Goal: Use online tool/utility

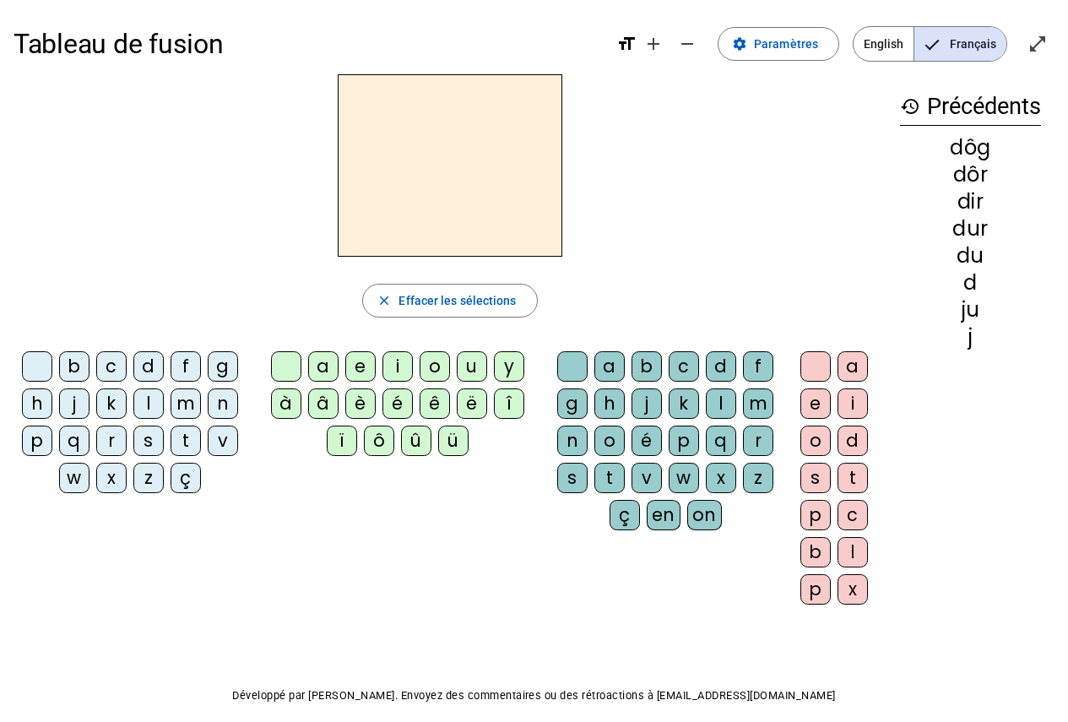
click at [151, 406] on div "l" at bounding box center [148, 403] width 30 height 30
click at [360, 366] on div "e" at bounding box center [360, 366] width 30 height 30
click at [319, 377] on div "a" at bounding box center [323, 366] width 30 height 30
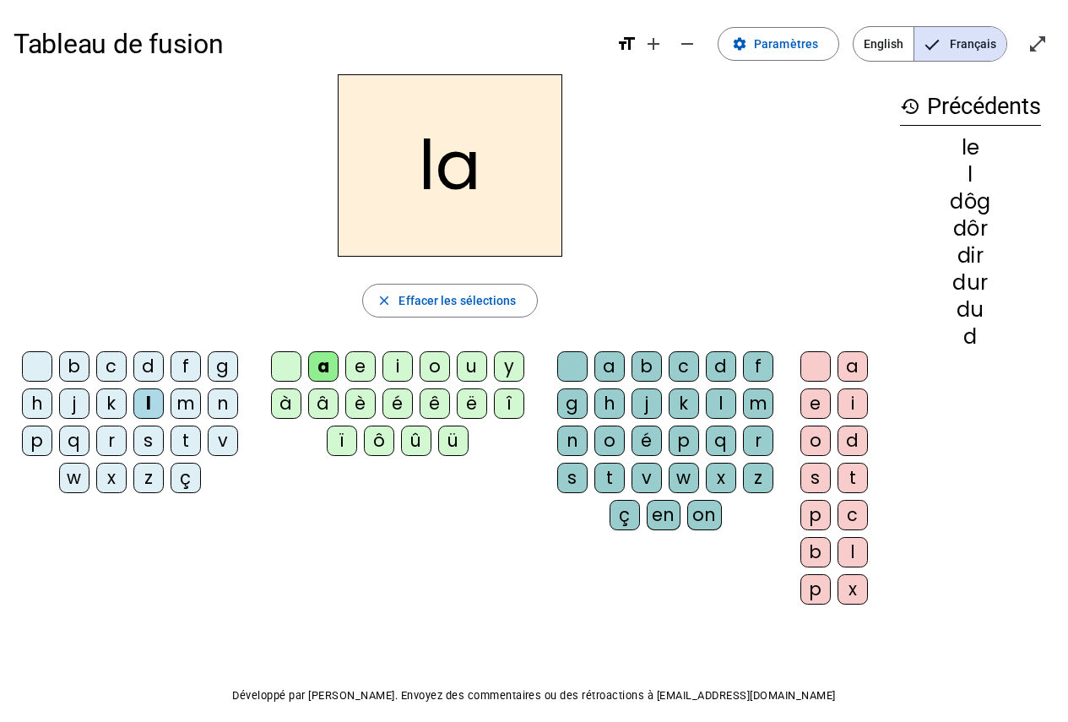
click at [406, 316] on span "button" at bounding box center [449, 300] width 173 height 41
click at [363, 370] on div "e" at bounding box center [360, 366] width 30 height 30
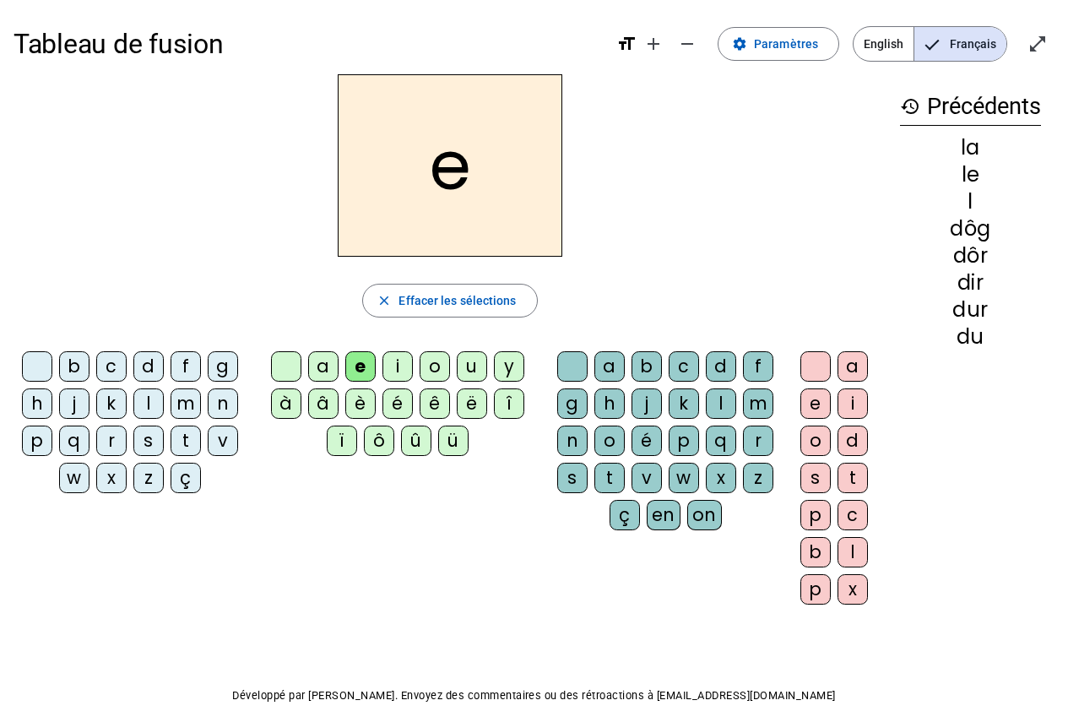
click at [154, 437] on div "s" at bounding box center [148, 440] width 30 height 30
click at [178, 446] on div "t" at bounding box center [185, 440] width 30 height 30
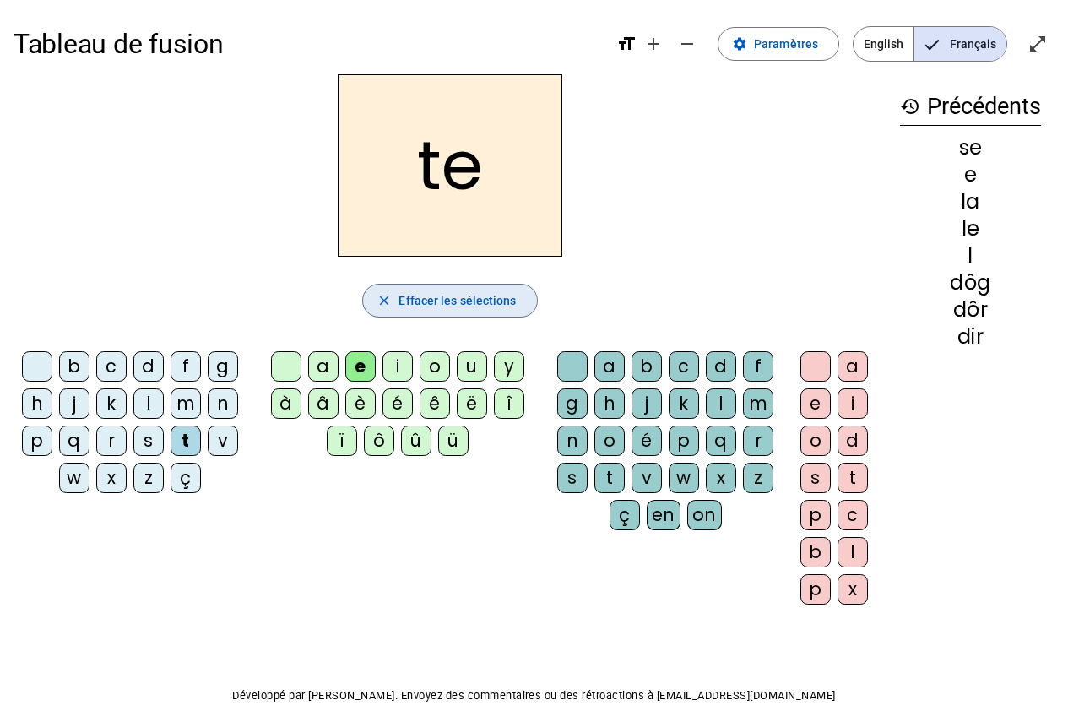
click at [419, 305] on span "Effacer les sélections" at bounding box center [456, 300] width 117 height 20
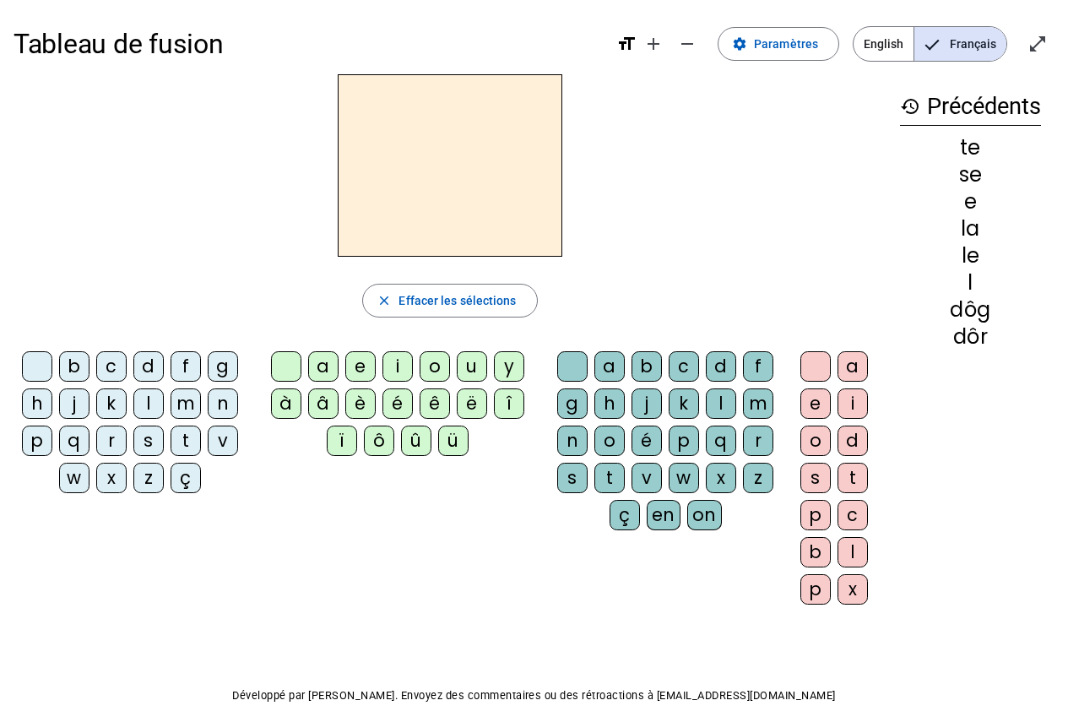
click at [365, 359] on div "e" at bounding box center [360, 366] width 30 height 30
click at [157, 444] on div "s" at bounding box center [148, 440] width 30 height 30
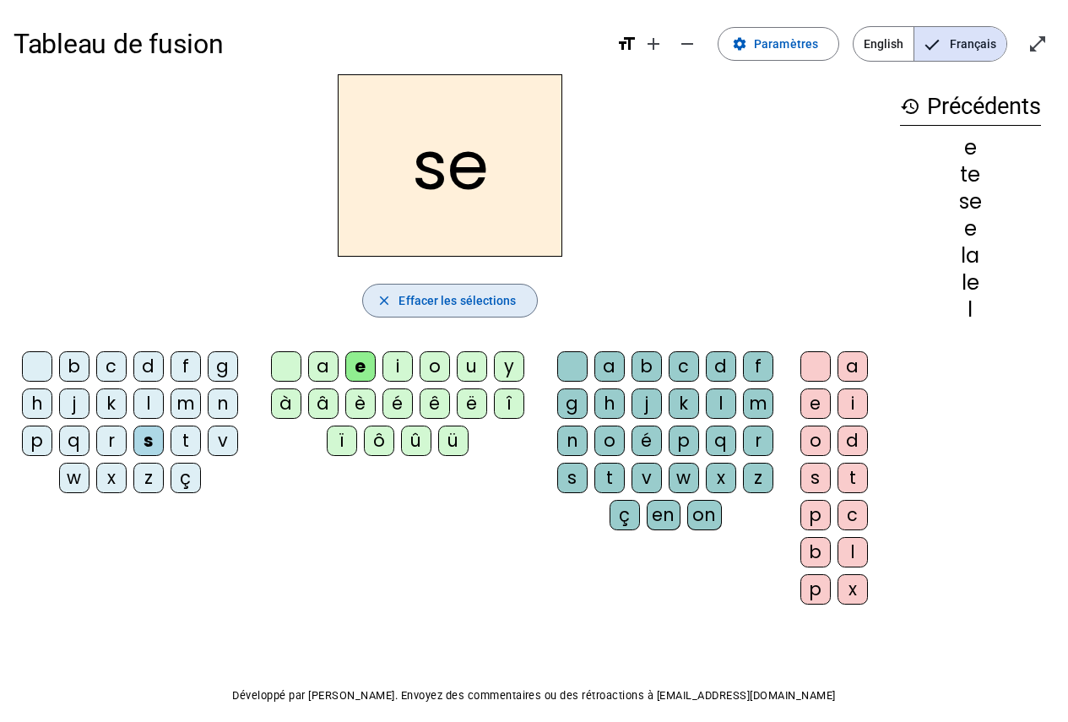
click at [446, 309] on span "Effacer les sélections" at bounding box center [456, 300] width 117 height 20
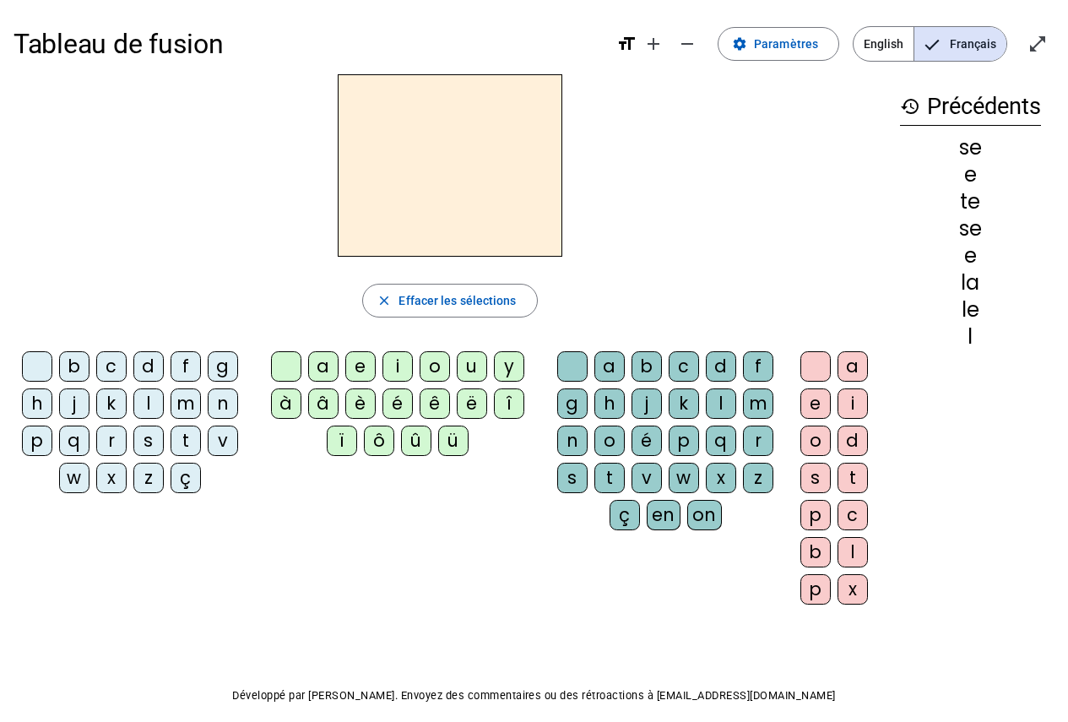
click at [370, 365] on div "e" at bounding box center [360, 366] width 30 height 30
click at [562, 473] on div "s" at bounding box center [572, 477] width 30 height 30
click at [864, 470] on div "t" at bounding box center [852, 477] width 30 height 30
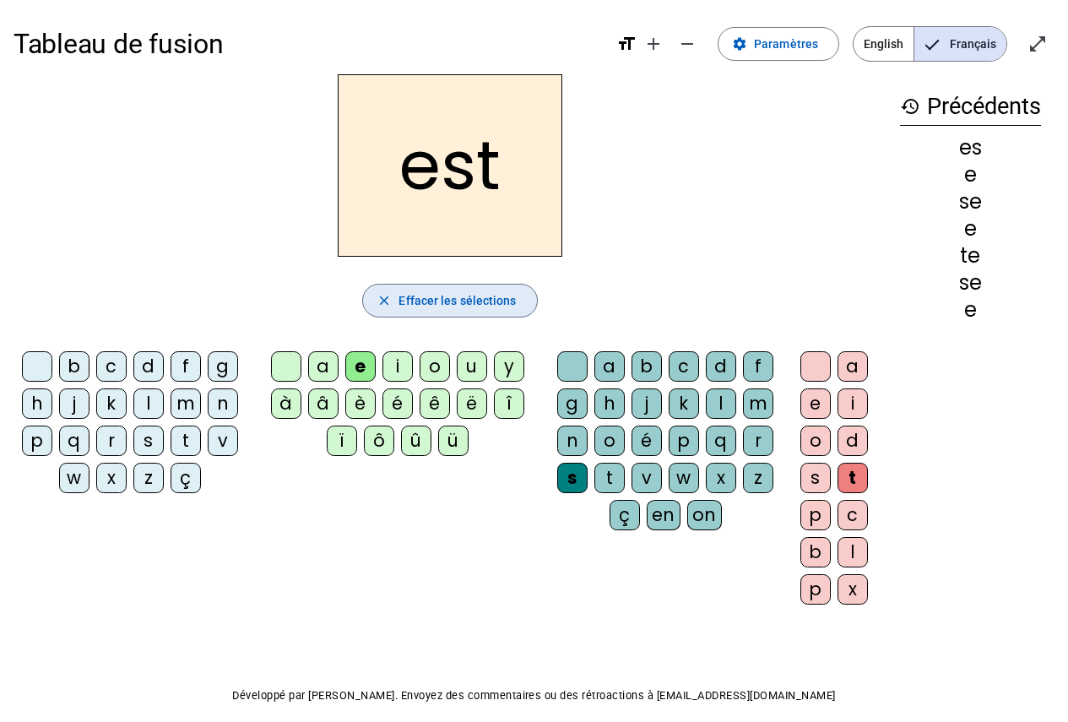
click at [525, 313] on span "button" at bounding box center [449, 300] width 173 height 41
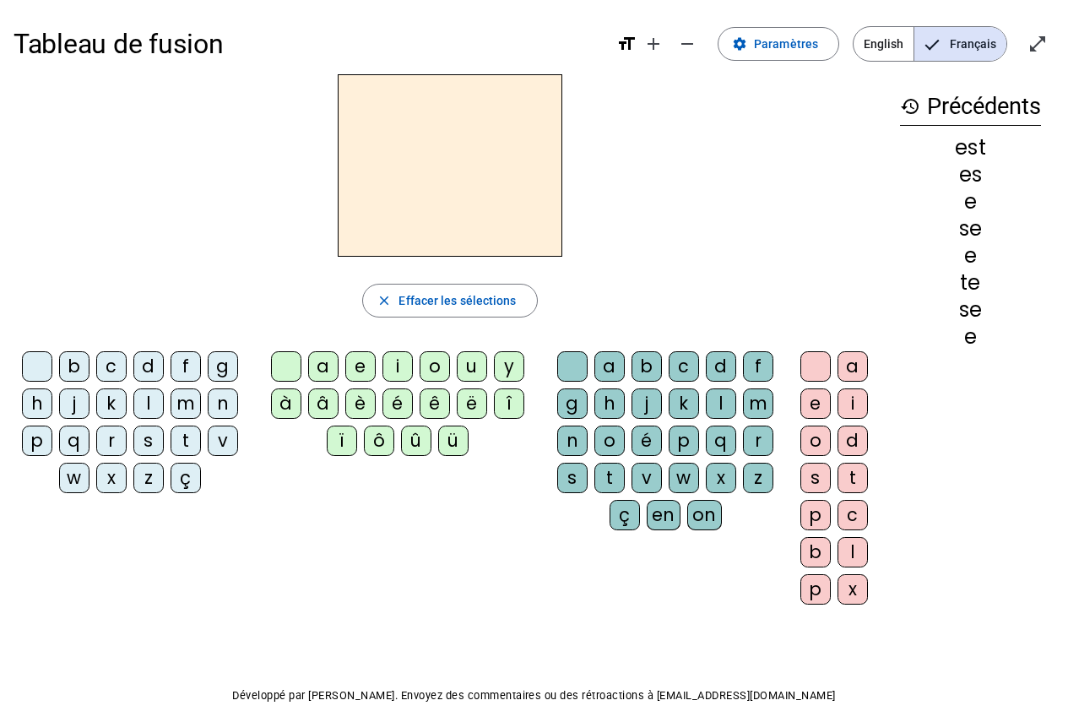
click at [364, 364] on div "e" at bounding box center [360, 366] width 30 height 30
click at [729, 408] on div "l" at bounding box center [721, 403] width 30 height 30
click at [728, 408] on div "l" at bounding box center [721, 403] width 30 height 30
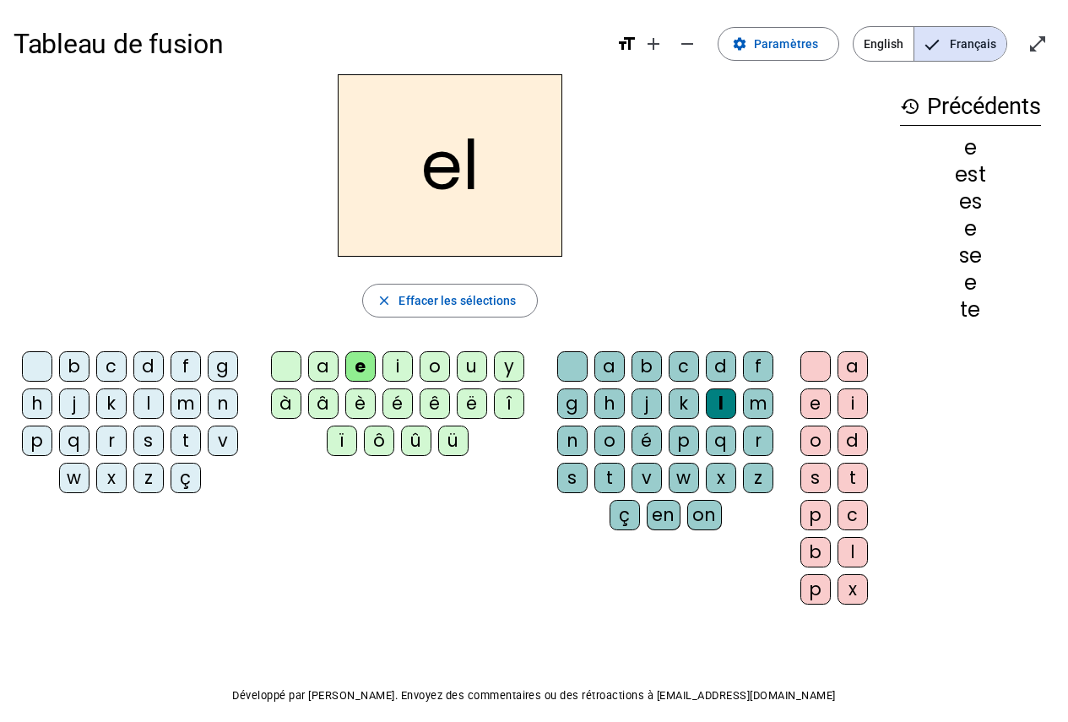
click at [854, 547] on div "l" at bounding box center [852, 552] width 30 height 30
click at [357, 364] on div "e" at bounding box center [360, 366] width 30 height 30
click at [481, 300] on span "Effacer les sélections" at bounding box center [456, 300] width 117 height 20
click at [149, 399] on div "l" at bounding box center [148, 403] width 30 height 30
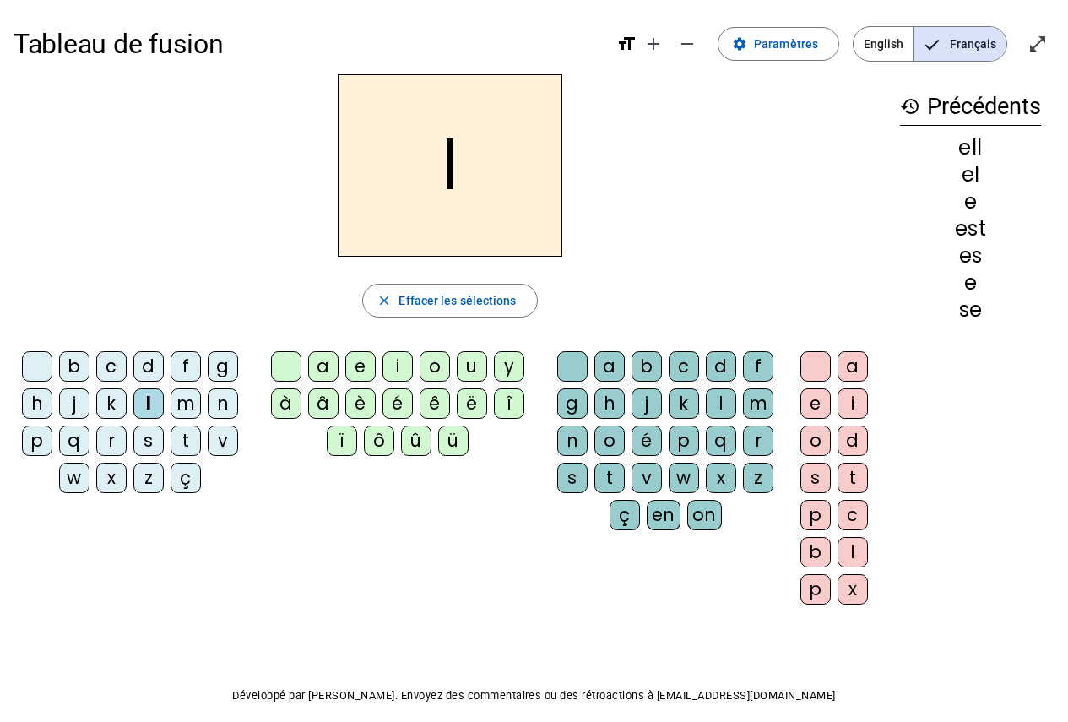
click at [327, 366] on div "a" at bounding box center [323, 366] width 30 height 30
click at [365, 362] on div "e" at bounding box center [360, 366] width 30 height 30
